Goal: Find specific page/section: Find specific page/section

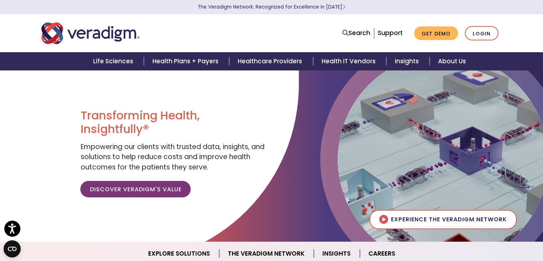
click at [270, 61] on link "Healthcare Providers" at bounding box center [271, 61] width 84 height 18
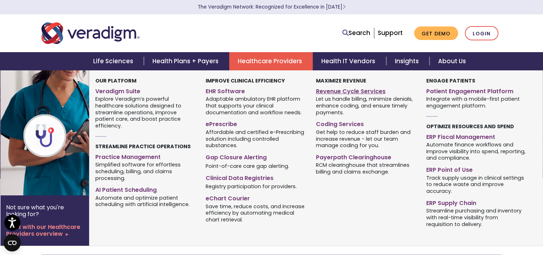
click at [360, 93] on link "Revenue Cycle Services" at bounding box center [366, 90] width 100 height 10
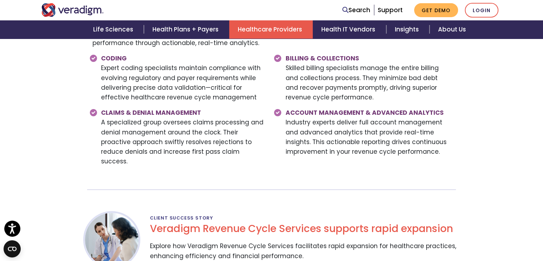
scroll to position [1000, 0]
